Goal: Information Seeking & Learning: Learn about a topic

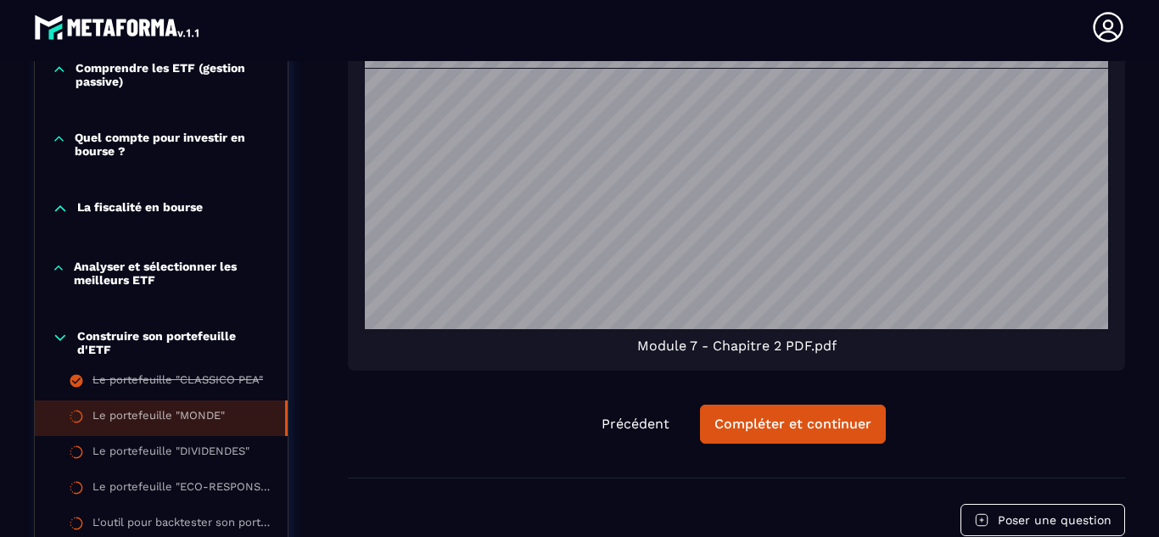
scroll to position [1420, 0]
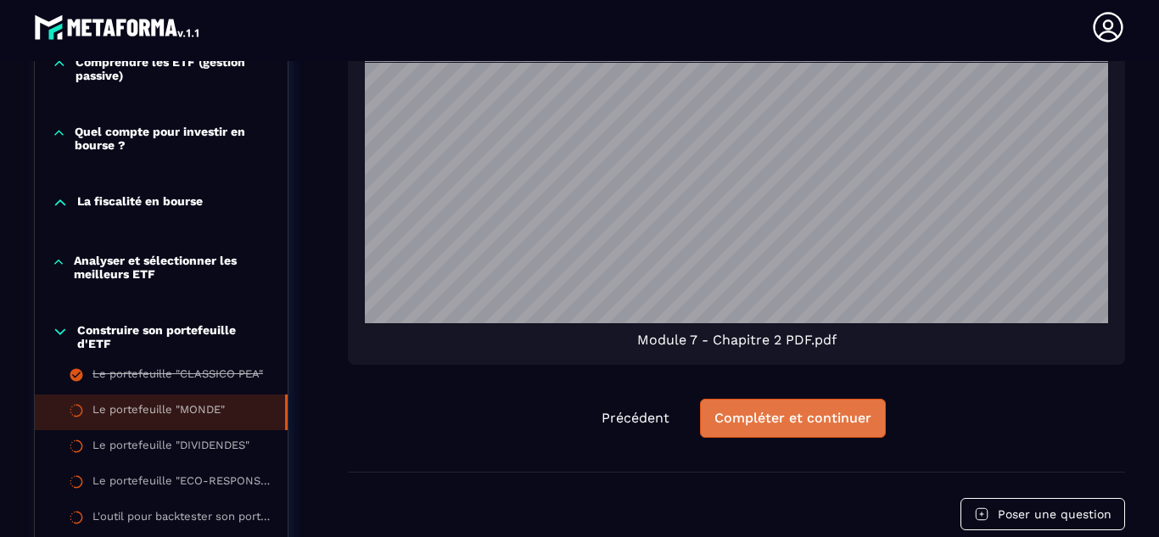
click at [753, 412] on div "Compléter et continuer" at bounding box center [792, 418] width 157 height 17
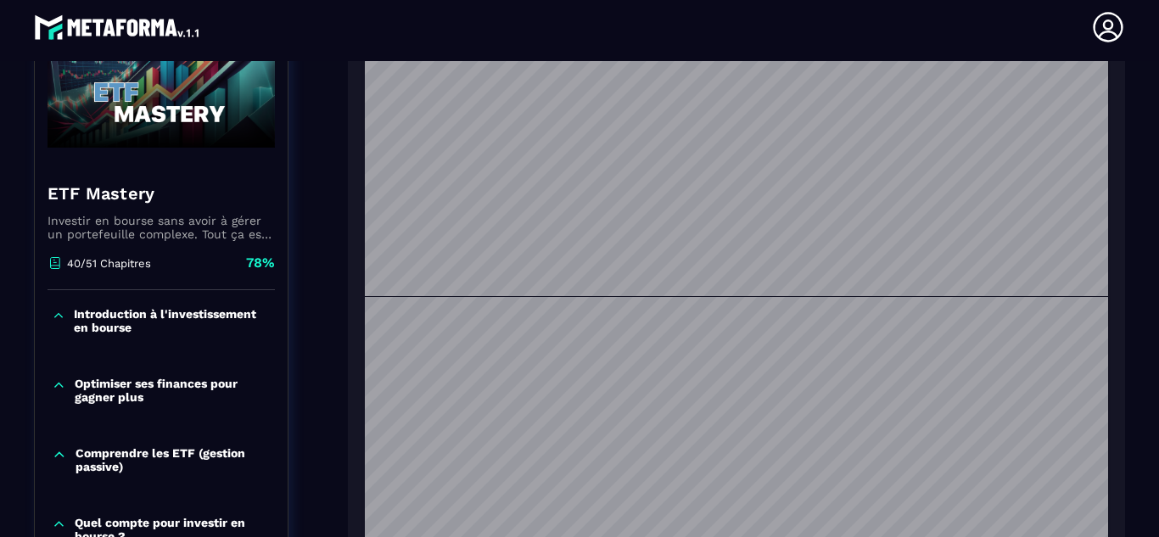
scroll to position [1603, 0]
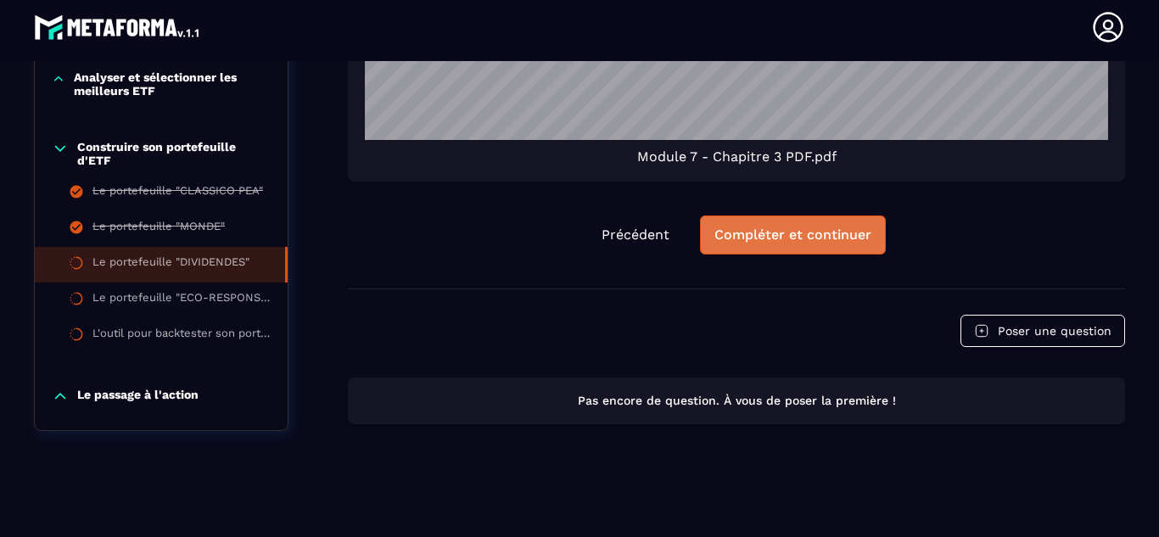
click at [781, 244] on button "Compléter et continuer" at bounding box center [793, 235] width 186 height 39
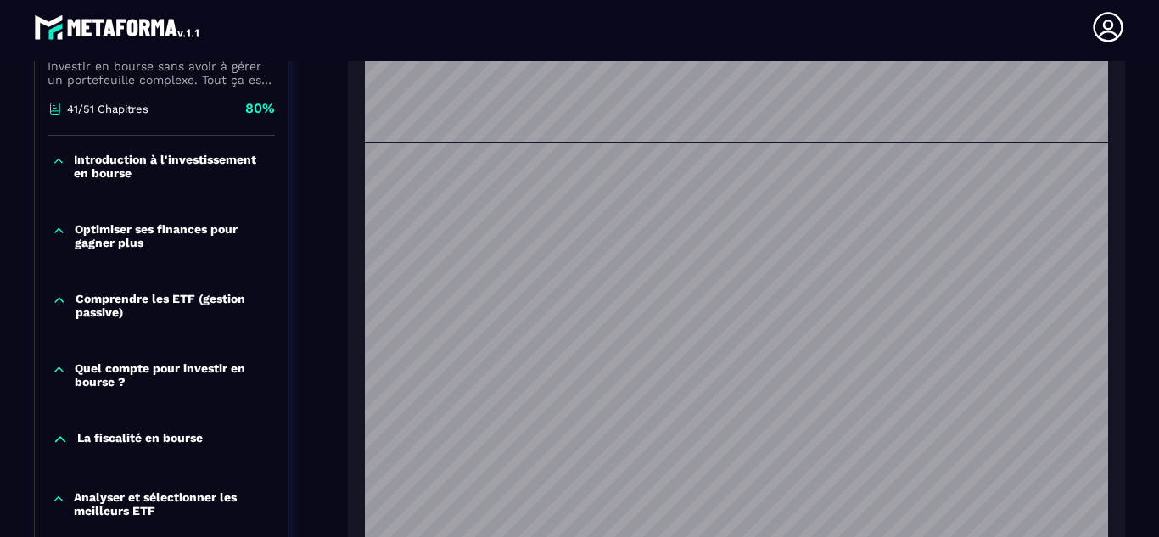
scroll to position [1603, 0]
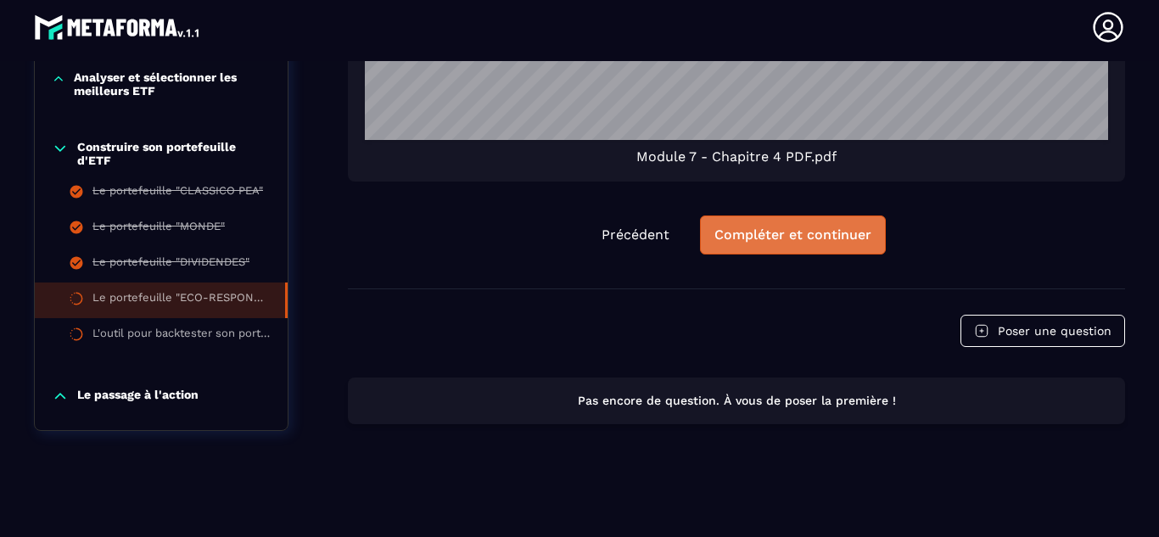
click at [748, 216] on button "Compléter et continuer" at bounding box center [793, 235] width 186 height 39
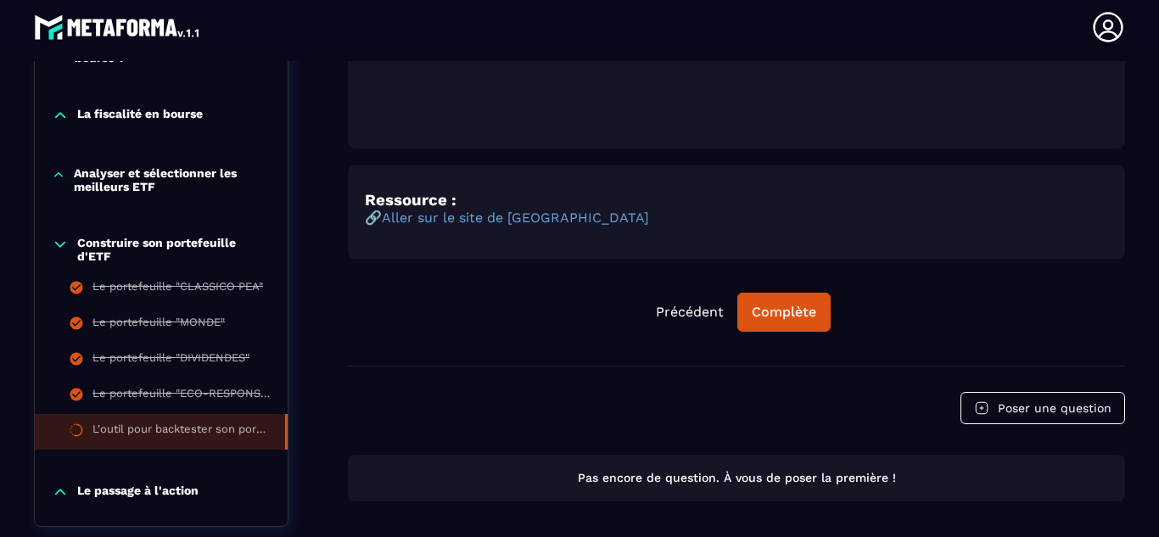
scroll to position [731, 0]
click at [788, 310] on div "Complète" at bounding box center [784, 311] width 64 height 17
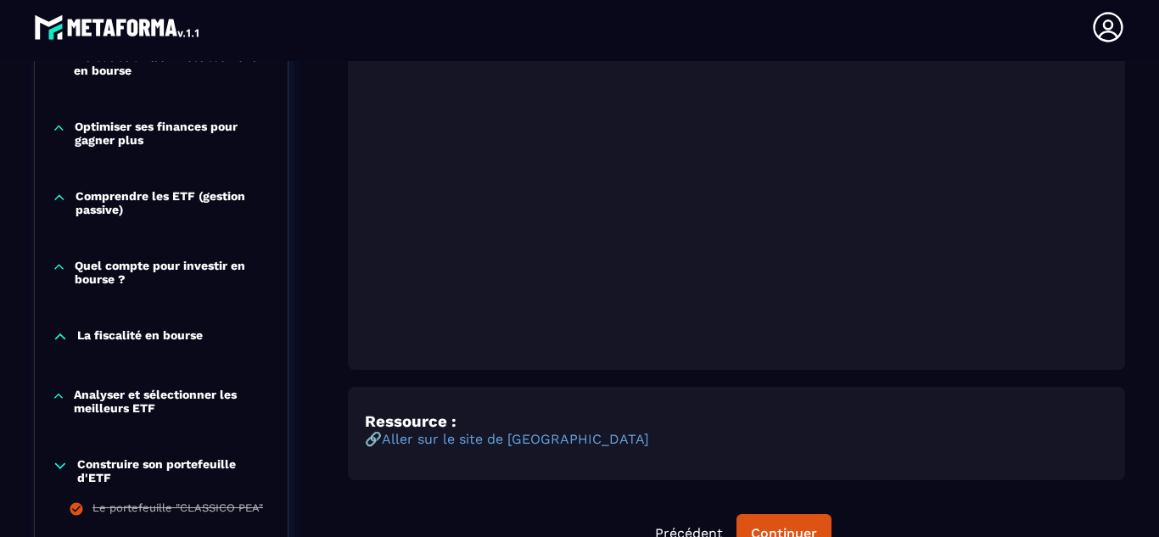
scroll to position [826, 0]
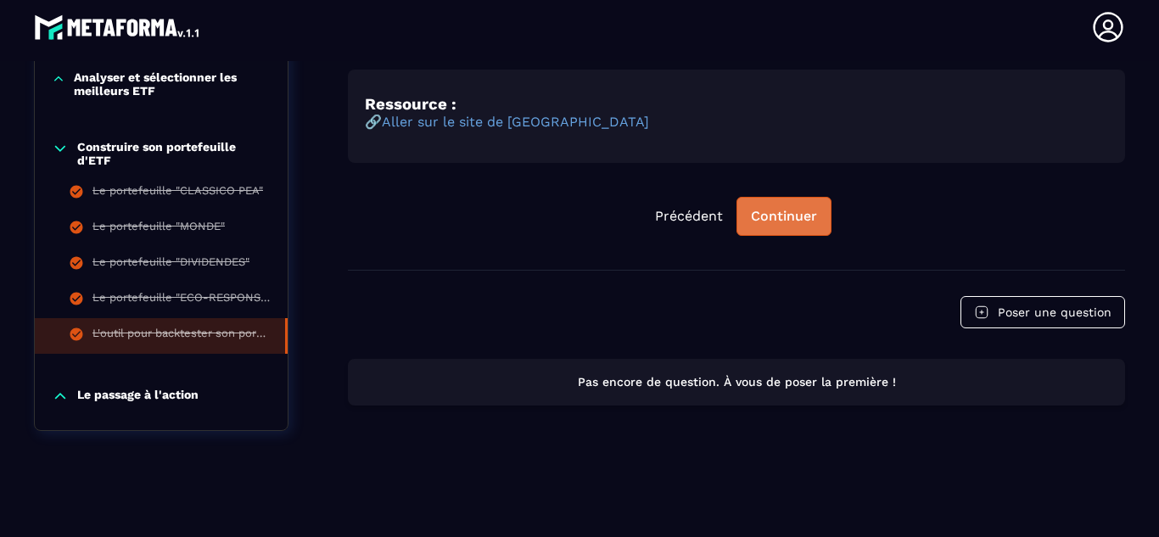
click at [776, 221] on div "Continuer" at bounding box center [784, 216] width 66 height 17
click at [778, 220] on div "Continuer" at bounding box center [784, 216] width 66 height 17
click at [155, 398] on p "Le passage à l'action" at bounding box center [137, 396] width 121 height 17
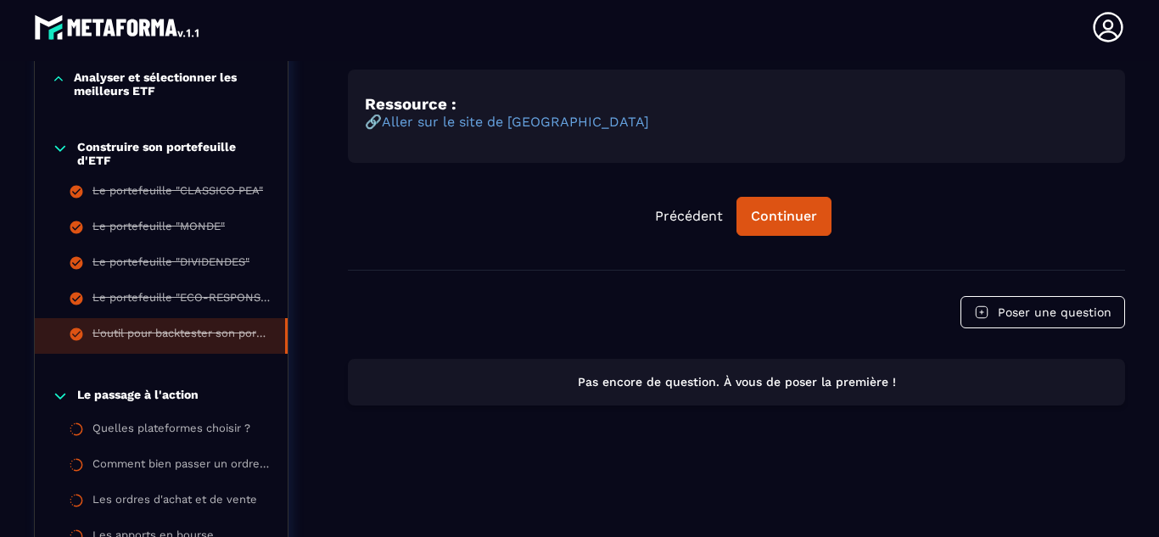
scroll to position [249, 0]
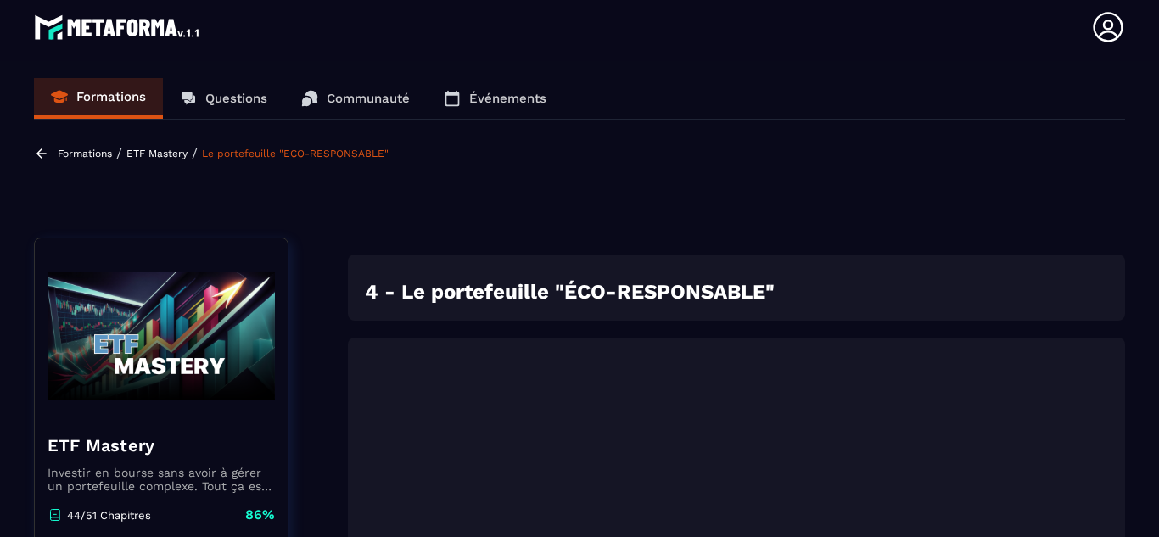
click at [84, 158] on p "Formations" at bounding box center [85, 154] width 54 height 12
